Goal: Task Accomplishment & Management: Manage account settings

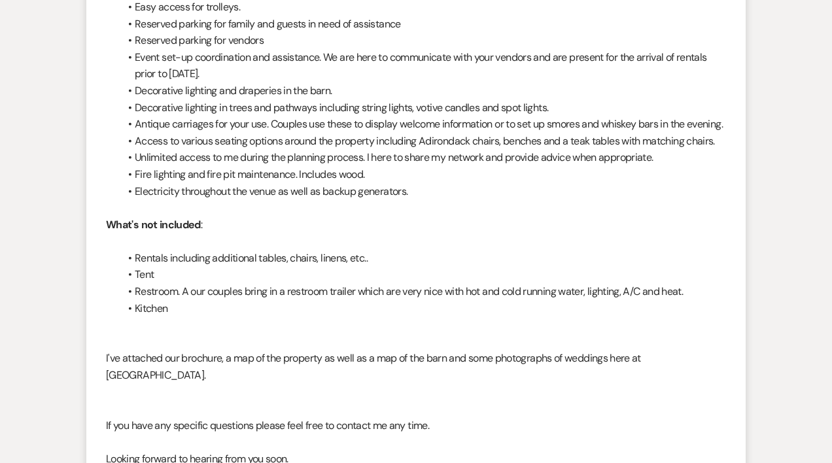
scroll to position [890, 0]
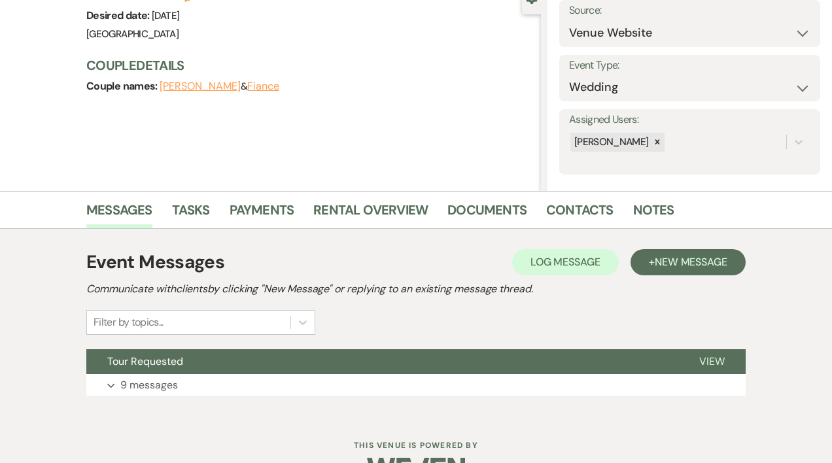
scroll to position [140, 0]
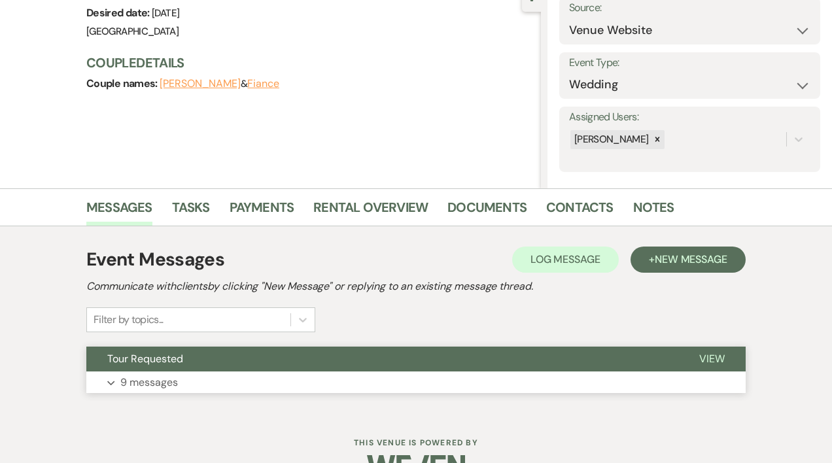
click at [356, 374] on button "Expand 9 messages" at bounding box center [416, 383] width 660 height 22
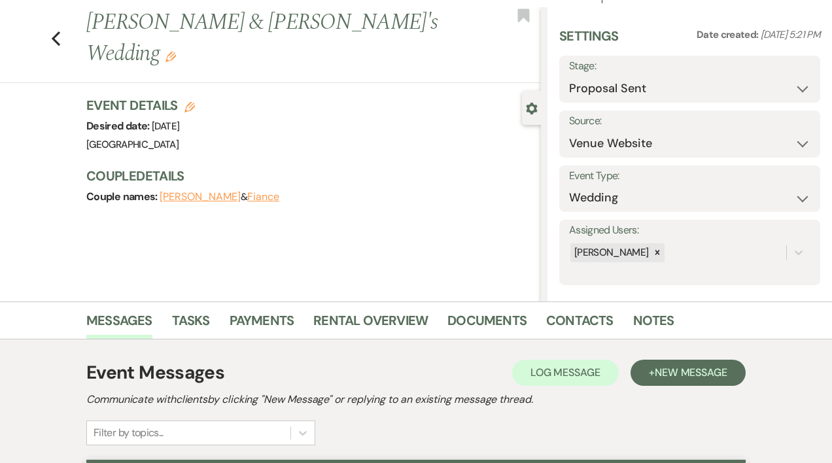
scroll to position [0, 0]
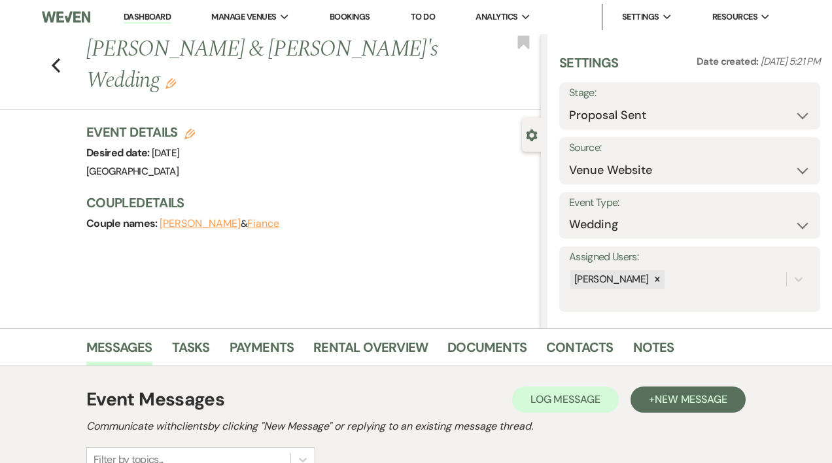
click at [135, 14] on link "Dashboard" at bounding box center [147, 17] width 47 height 12
